Goal: Task Accomplishment & Management: Use online tool/utility

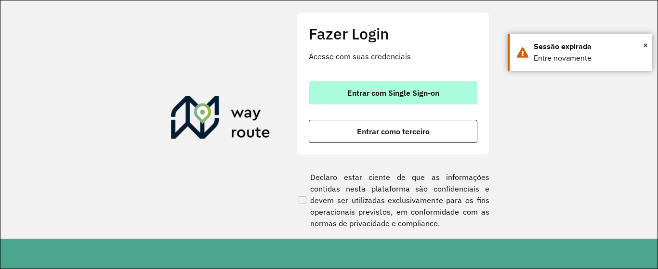
click at [404, 94] on span "Entrar com Single Sign-on" at bounding box center [393, 93] width 92 height 8
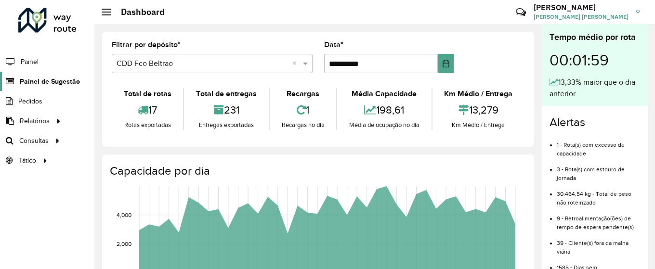
click at [40, 81] on span "Painel de Sugestão" at bounding box center [50, 82] width 60 height 10
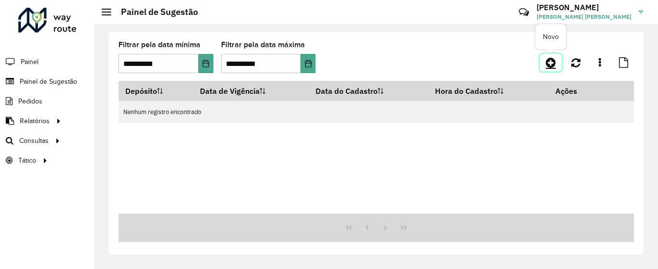
click at [549, 65] on icon at bounding box center [551, 63] width 10 height 12
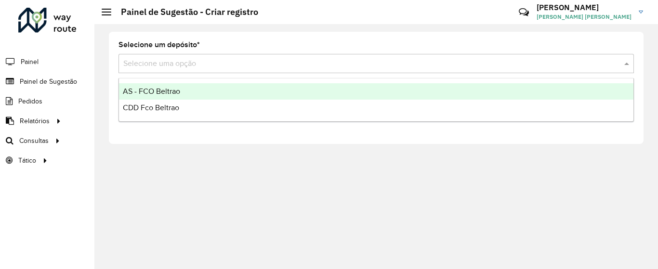
click at [196, 62] on input "text" at bounding box center [366, 64] width 486 height 12
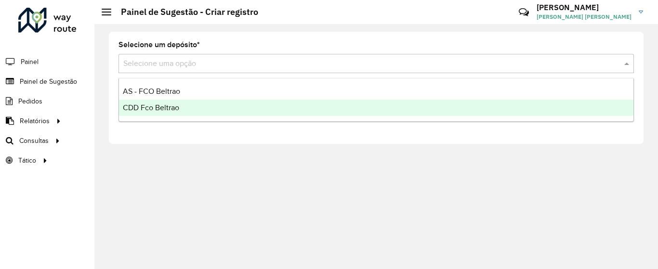
click at [150, 107] on span "CDD Fco Beltrao" at bounding box center [151, 108] width 56 height 8
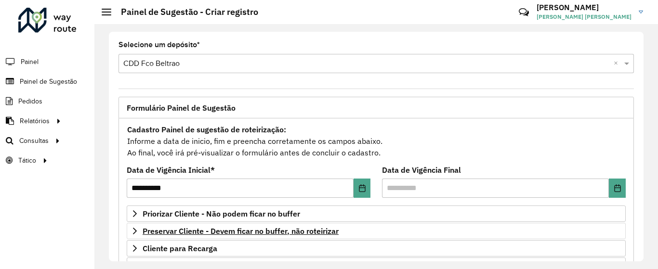
scroll to position [40, 0]
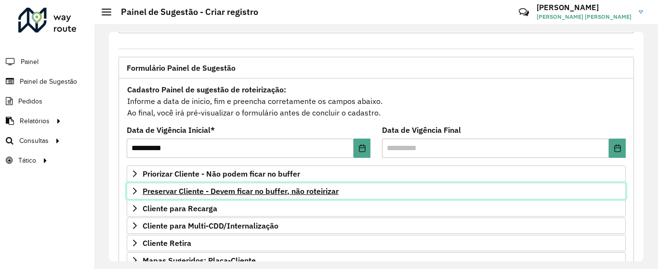
click at [261, 193] on span "Preservar Cliente - Devem ficar no buffer, não roteirizar" at bounding box center [241, 191] width 196 height 8
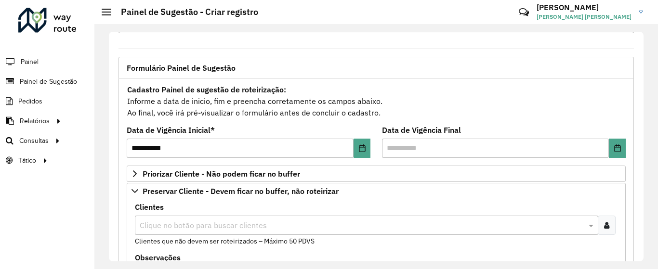
click at [190, 236] on div "Clientes Clique no botão para buscar clientes Clientes que não devem ser roteir…" at bounding box center [376, 225] width 483 height 43
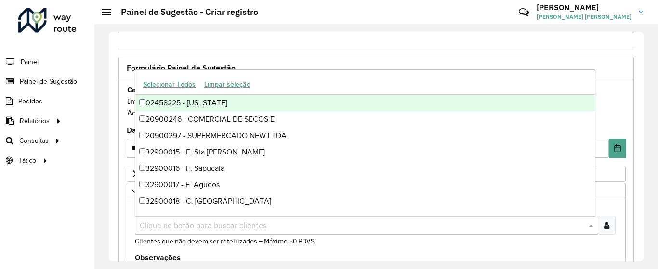
click at [184, 231] on div "Clique no botão para buscar clientes" at bounding box center [366, 225] width 463 height 19
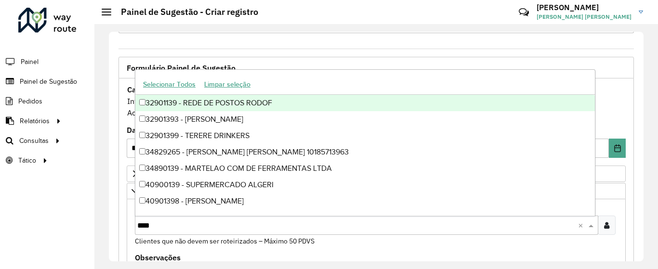
type input "*****"
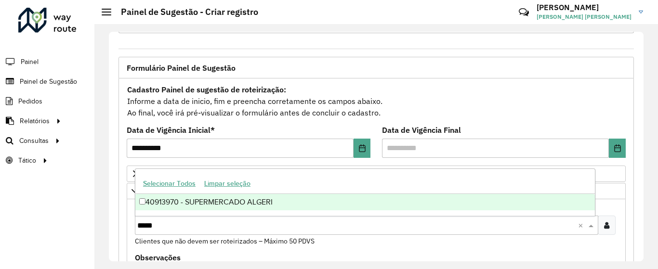
click at [210, 202] on div "40913970 - SUPERMERCADO ALGERI" at bounding box center [364, 202] width 459 height 16
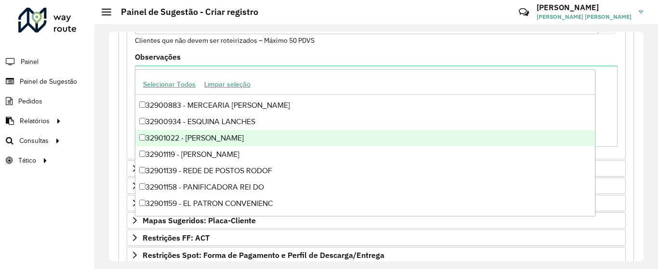
scroll to position [372, 0]
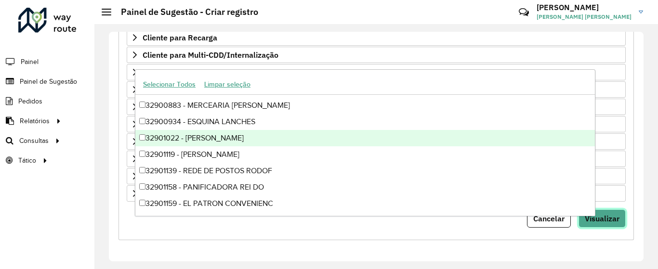
click at [602, 216] on span "Visualizar" at bounding box center [602, 219] width 35 height 10
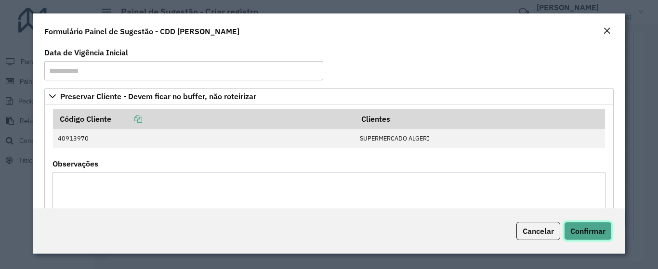
click at [586, 225] on button "Confirmar" at bounding box center [588, 231] width 48 height 18
